Goal: Information Seeking & Learning: Learn about a topic

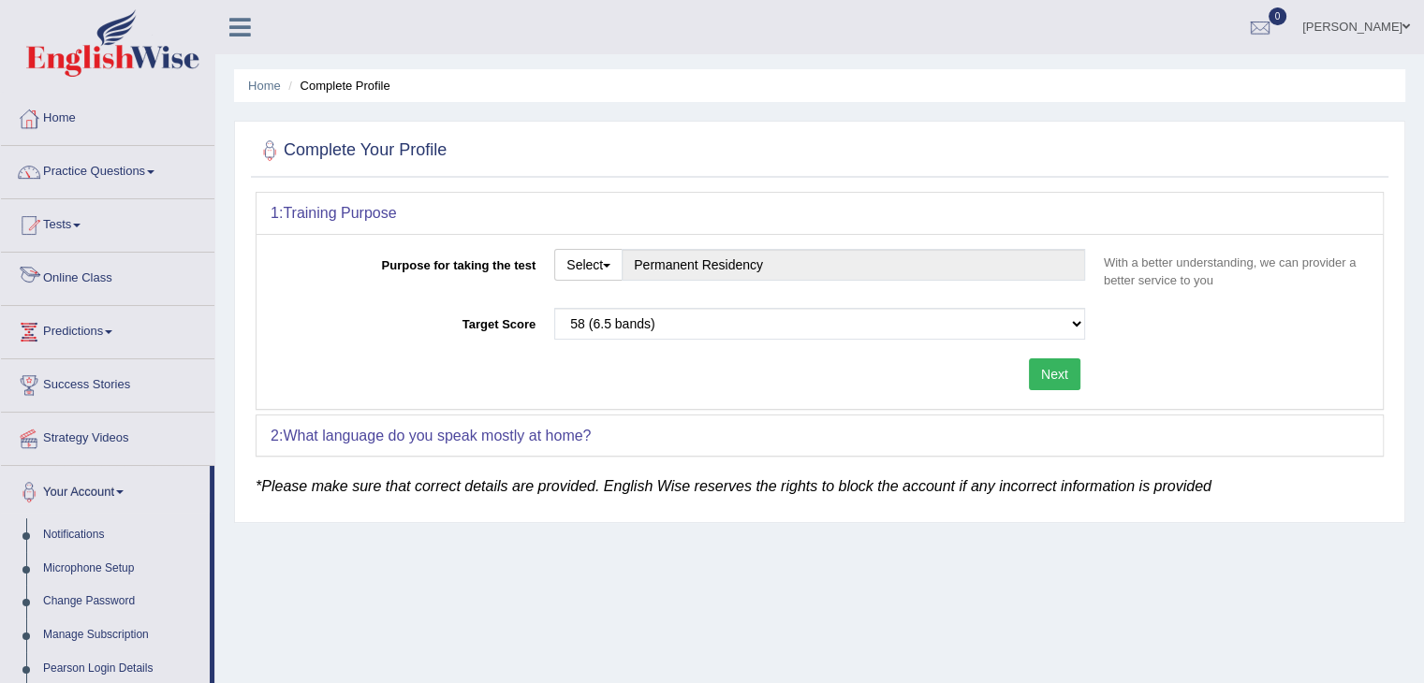
click at [79, 286] on link "Online Class" at bounding box center [107, 276] width 213 height 47
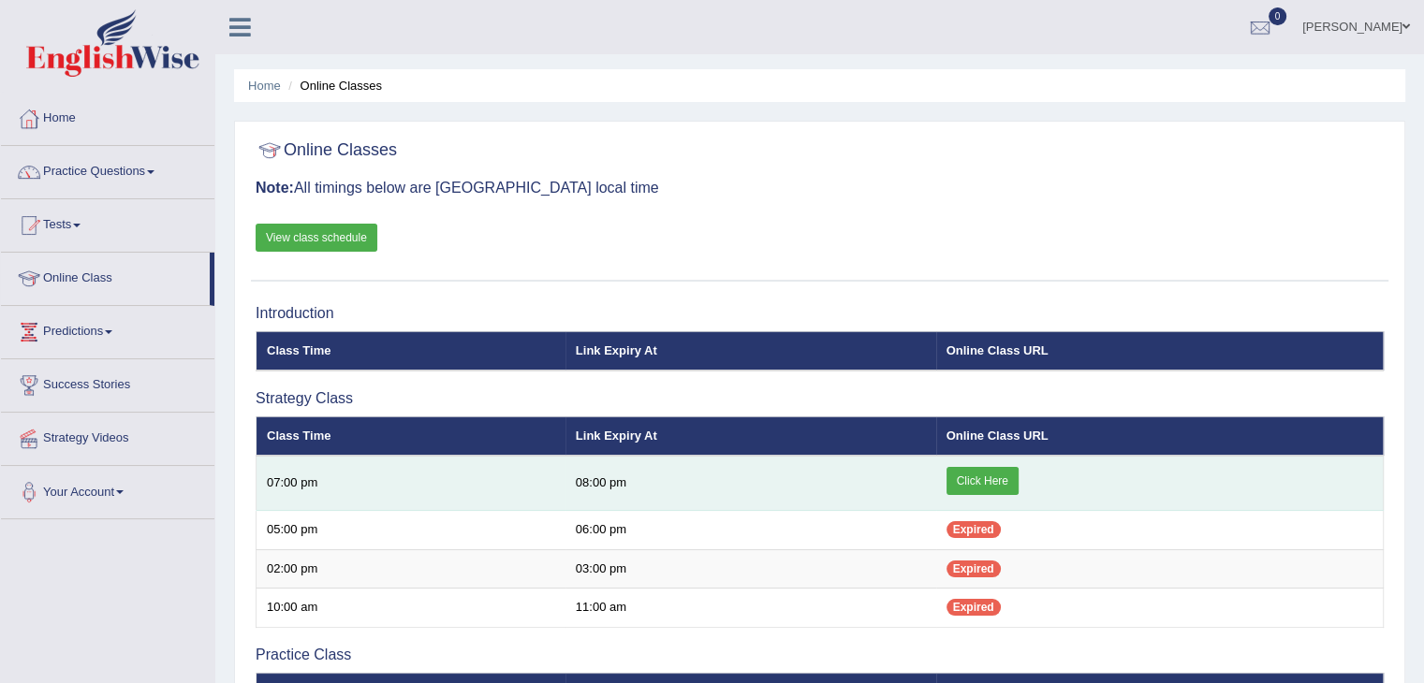
click at [965, 469] on link "Click Here" at bounding box center [982, 481] width 72 height 28
